Goal: Information Seeking & Learning: Learn about a topic

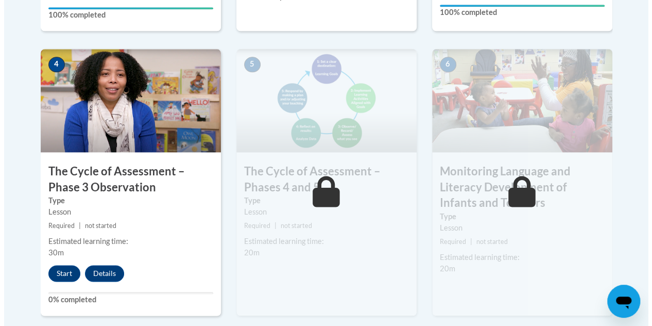
scroll to position [607, 0]
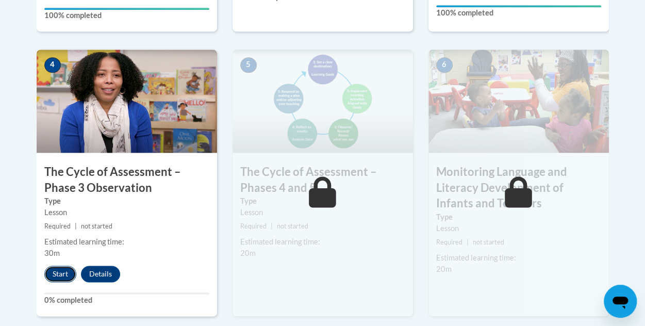
click at [58, 274] on button "Start" at bounding box center [60, 273] width 32 height 16
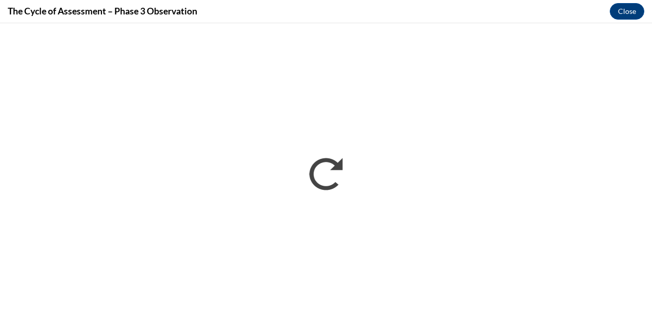
scroll to position [0, 0]
